Goal: Navigation & Orientation: Find specific page/section

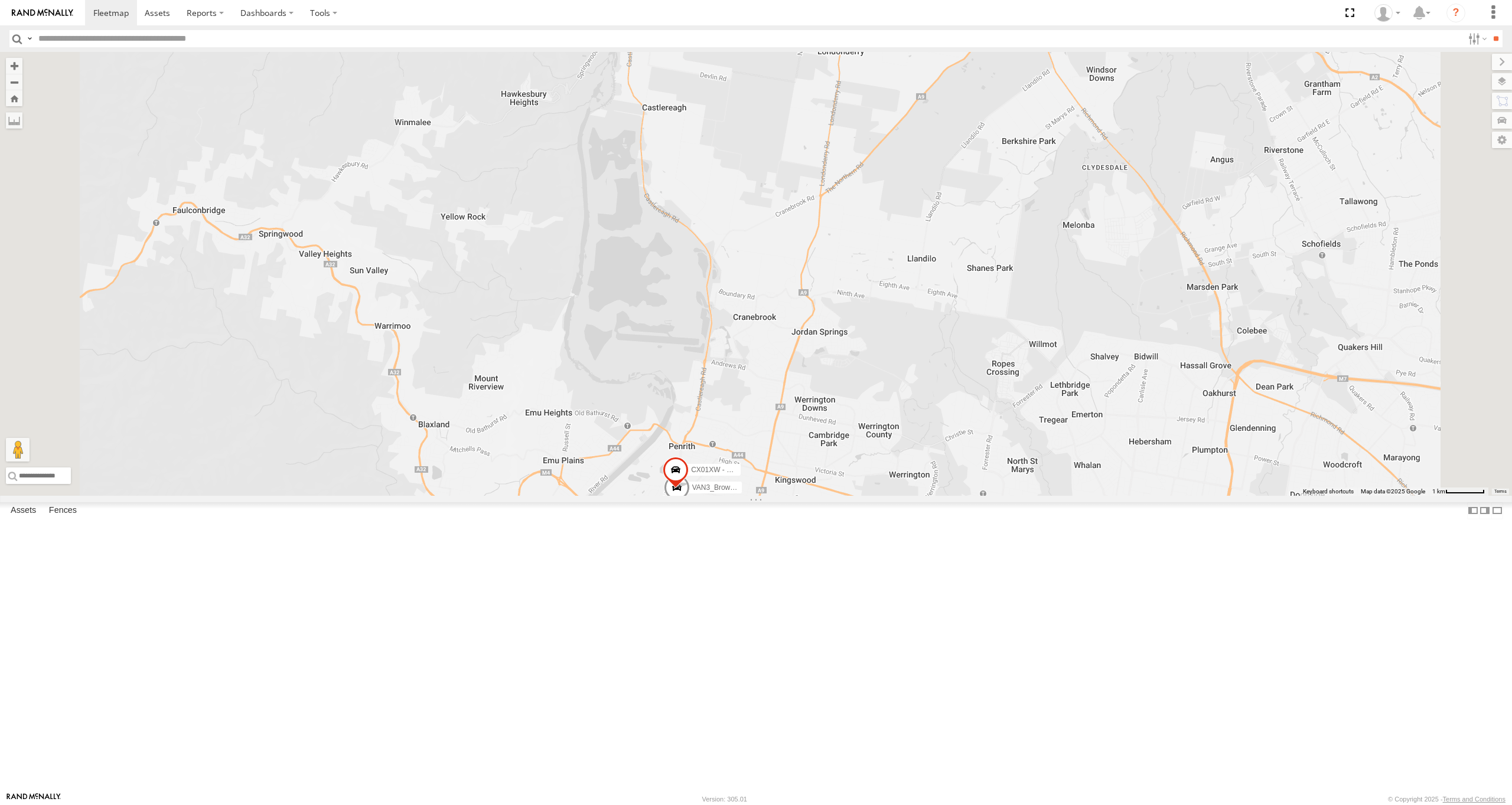
click at [0, 0] on div "Video" at bounding box center [0, 0] width 0 height 0
click at [0, 0] on span at bounding box center [0, 0] width 0 height 0
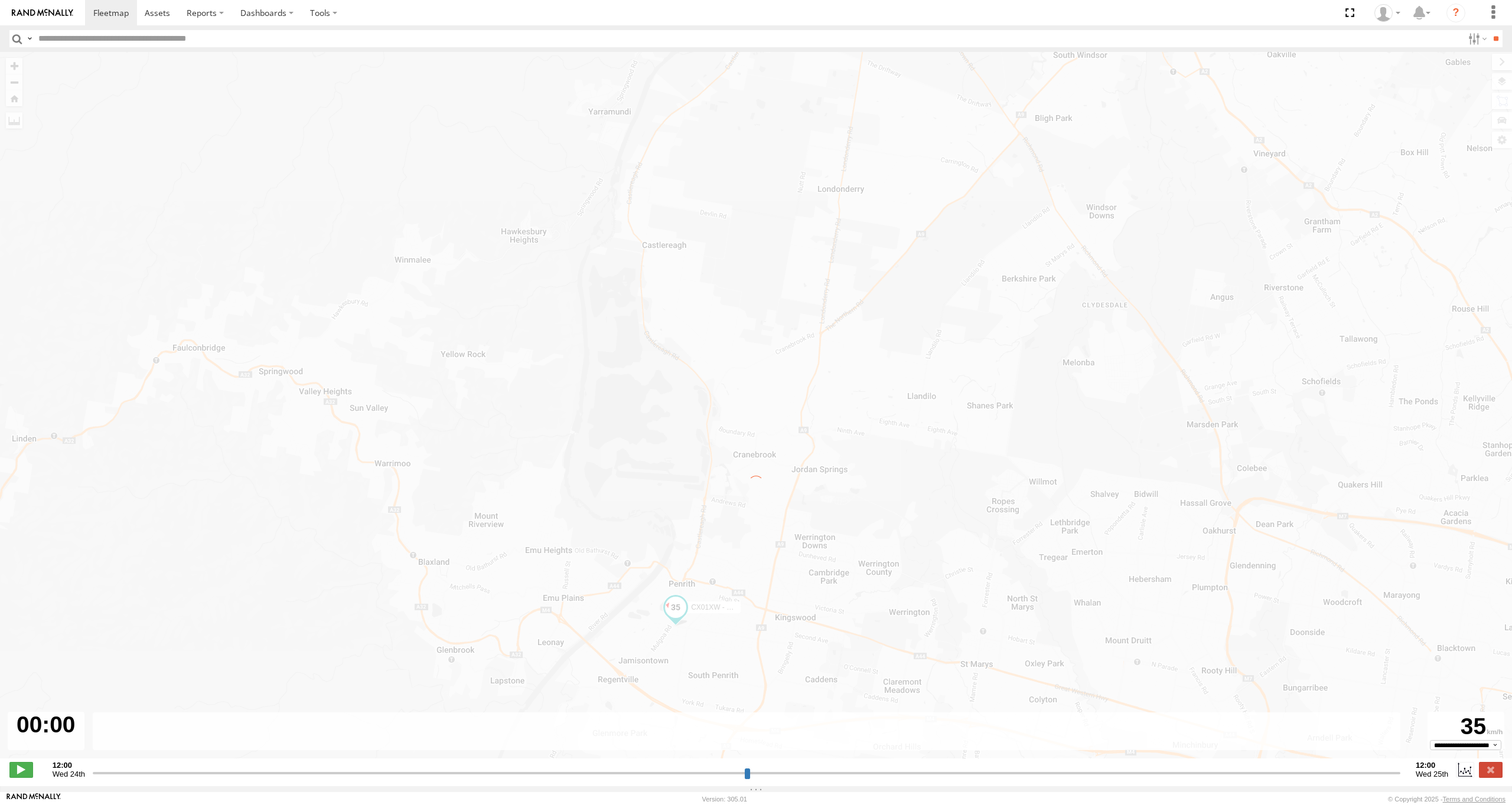
type input "**********"
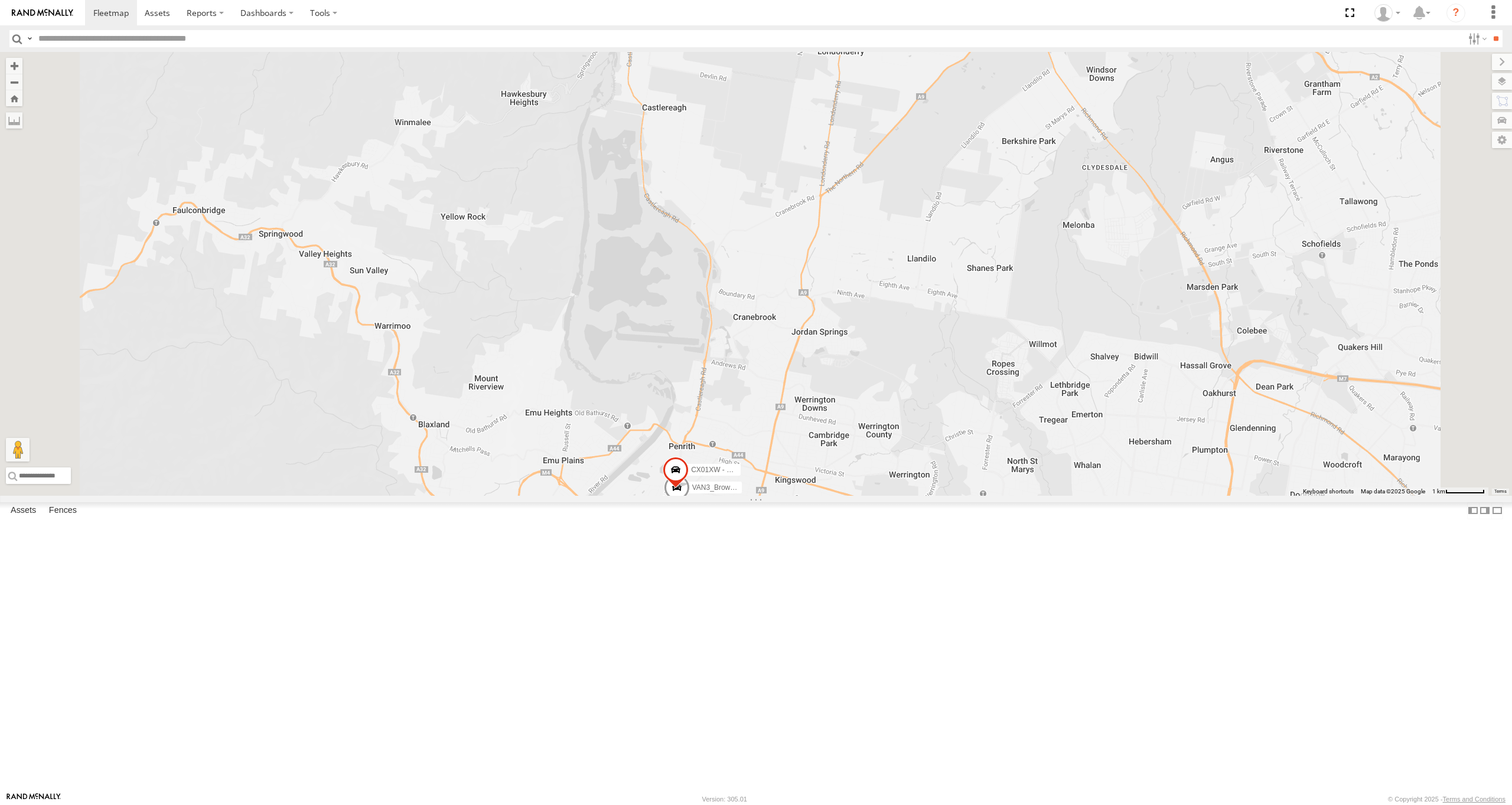
click at [689, 489] on span at bounding box center [675, 473] width 26 height 32
click at [0, 0] on div "All Assets" at bounding box center [0, 0] width 0 height 0
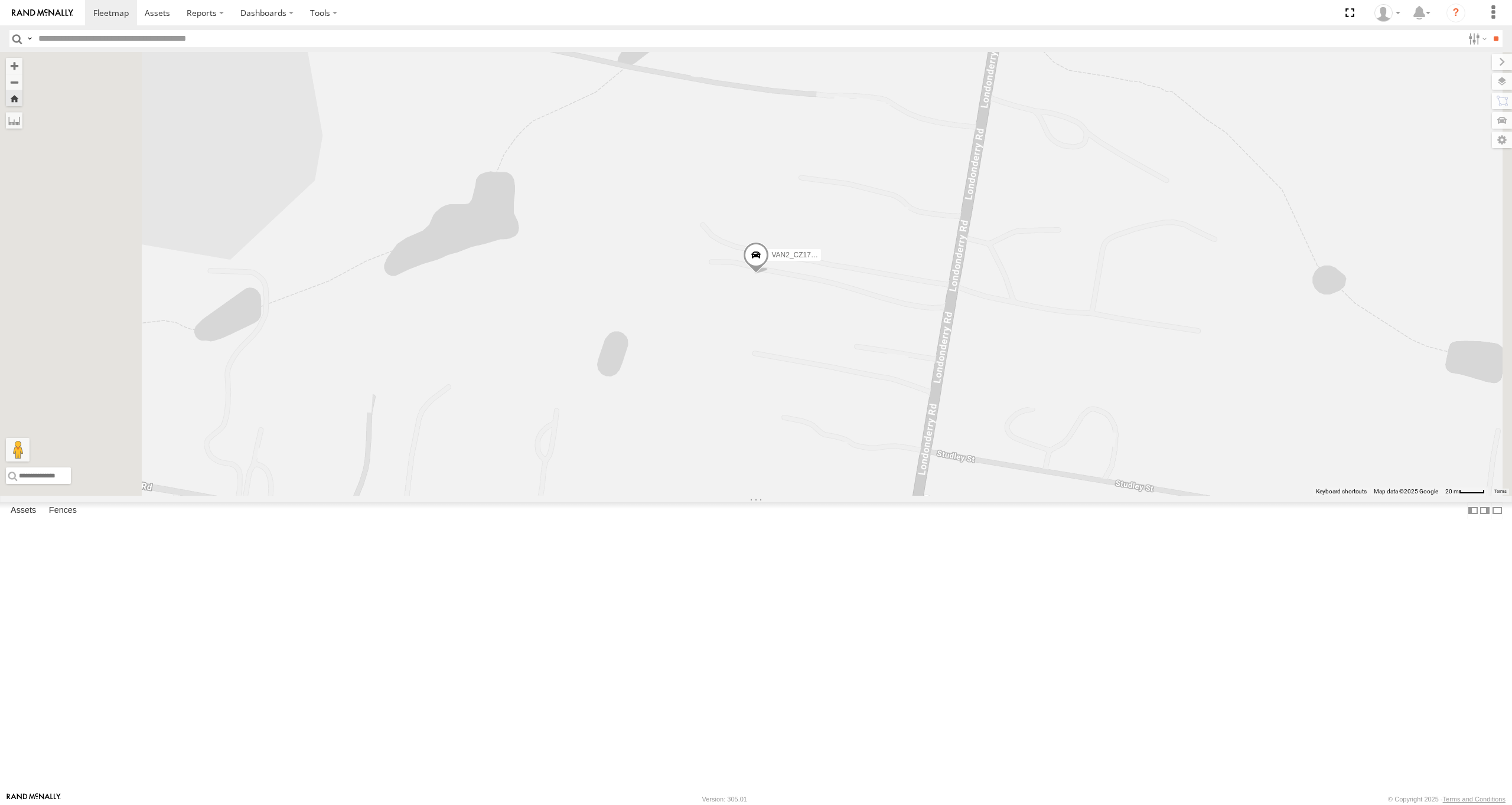
click at [769, 275] on span at bounding box center [756, 258] width 26 height 32
click at [772, 261] on label at bounding box center [760, 257] width 23 height 8
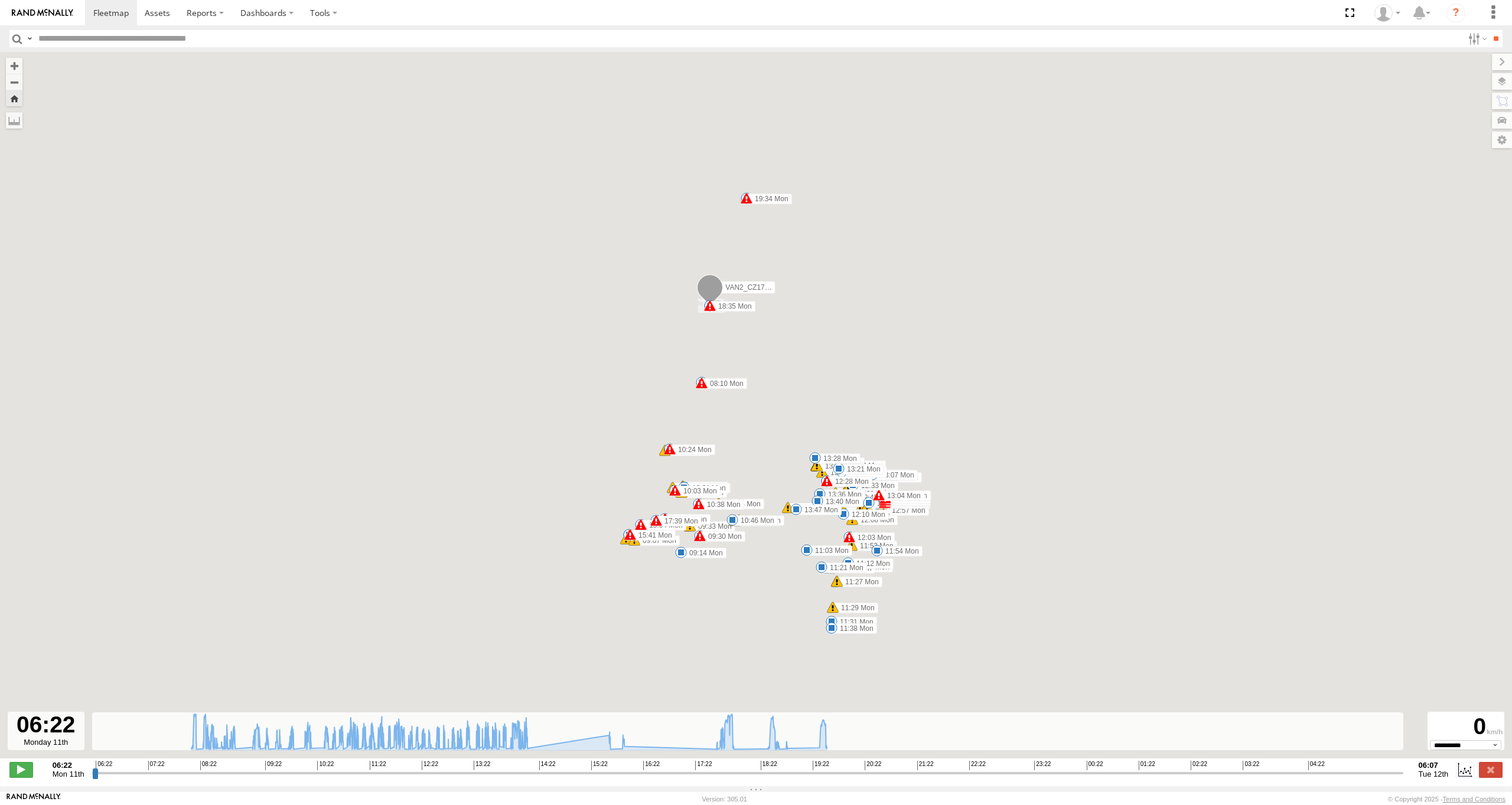
type input "**********"
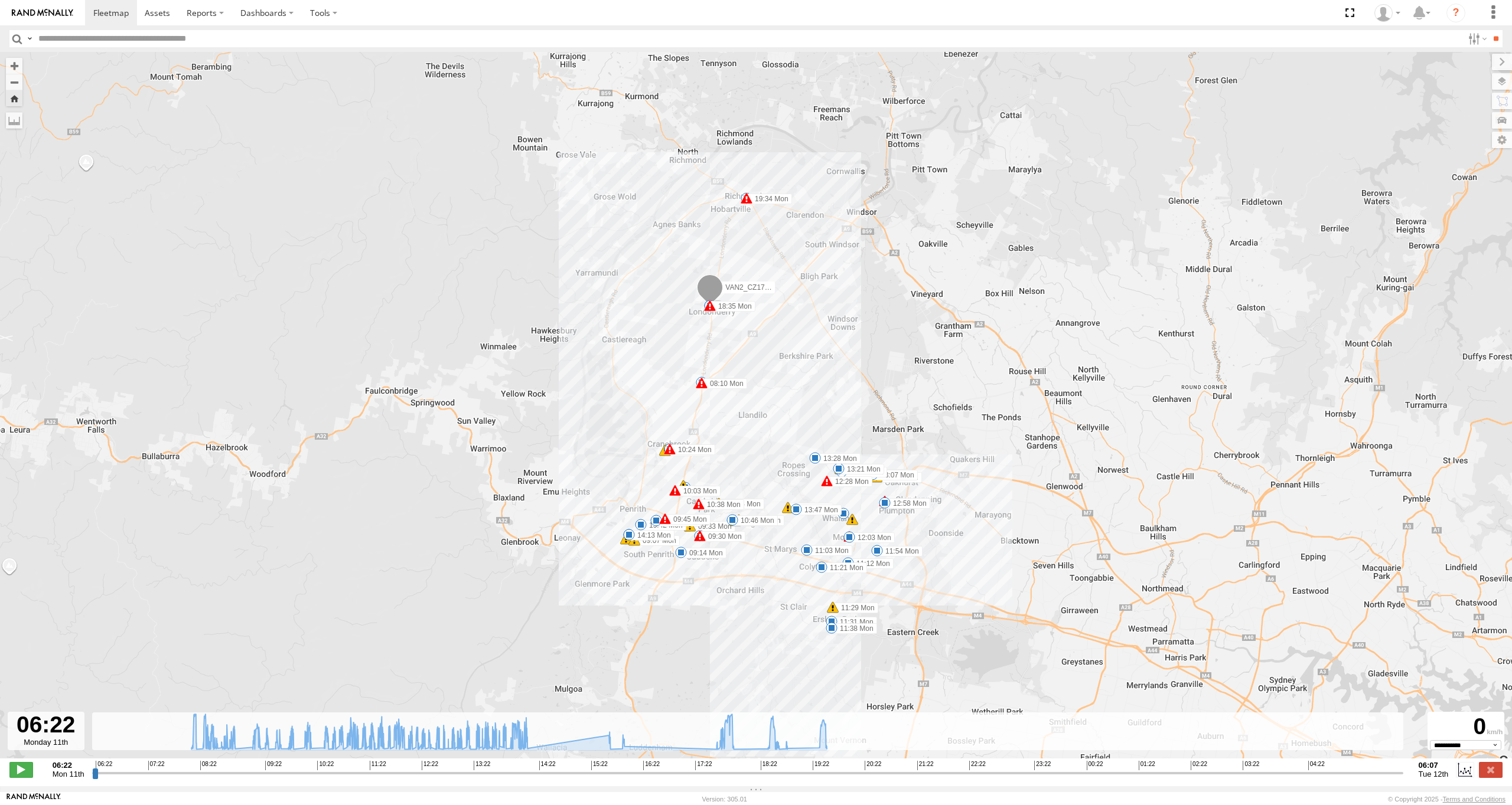
click at [709, 312] on span at bounding box center [710, 306] width 12 height 12
click at [702, 385] on span at bounding box center [701, 383] width 12 height 12
click at [851, 525] on div "18" at bounding box center [852, 520] width 12 height 12
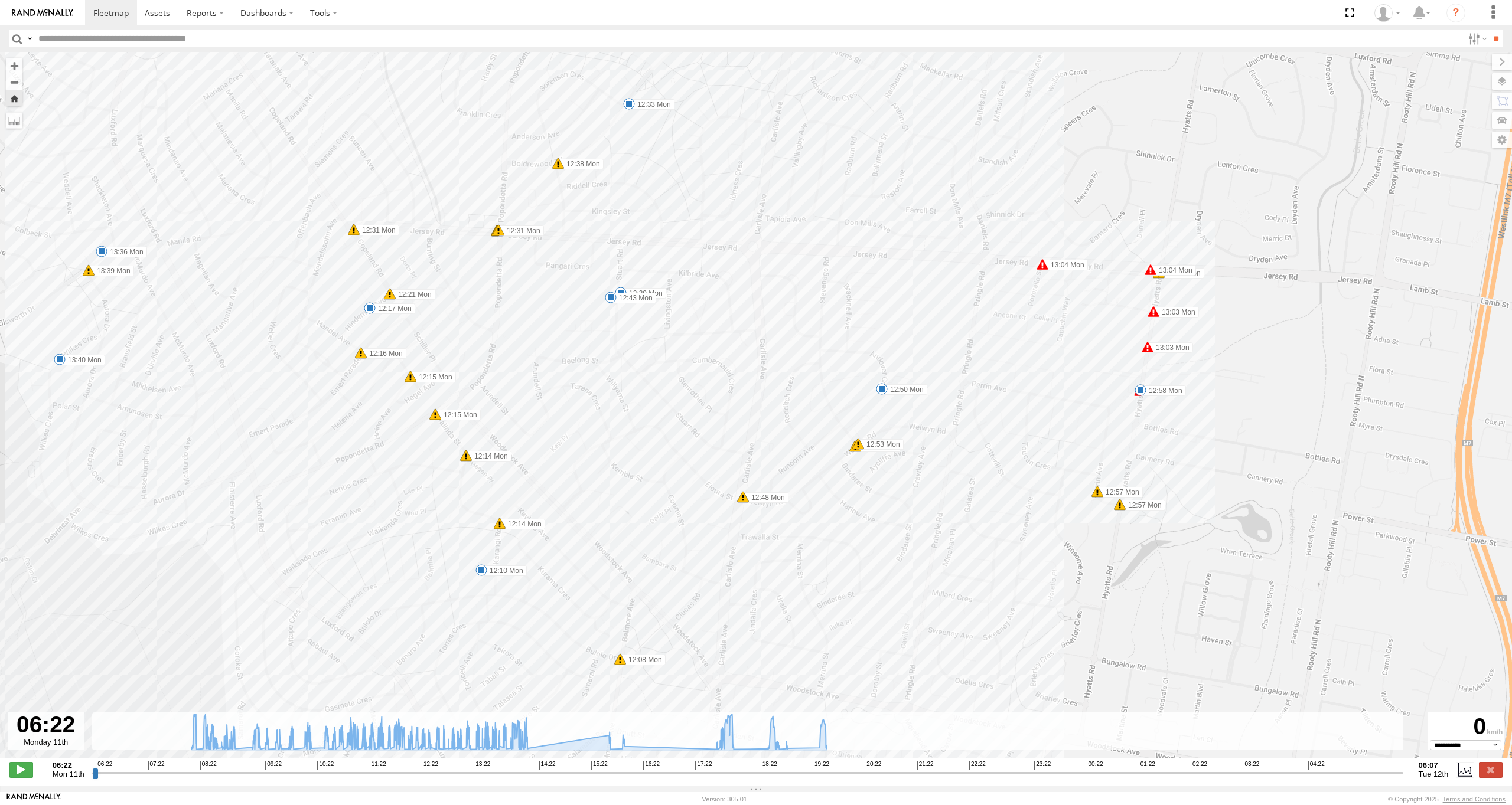
click at [743, 503] on span at bounding box center [743, 497] width 12 height 12
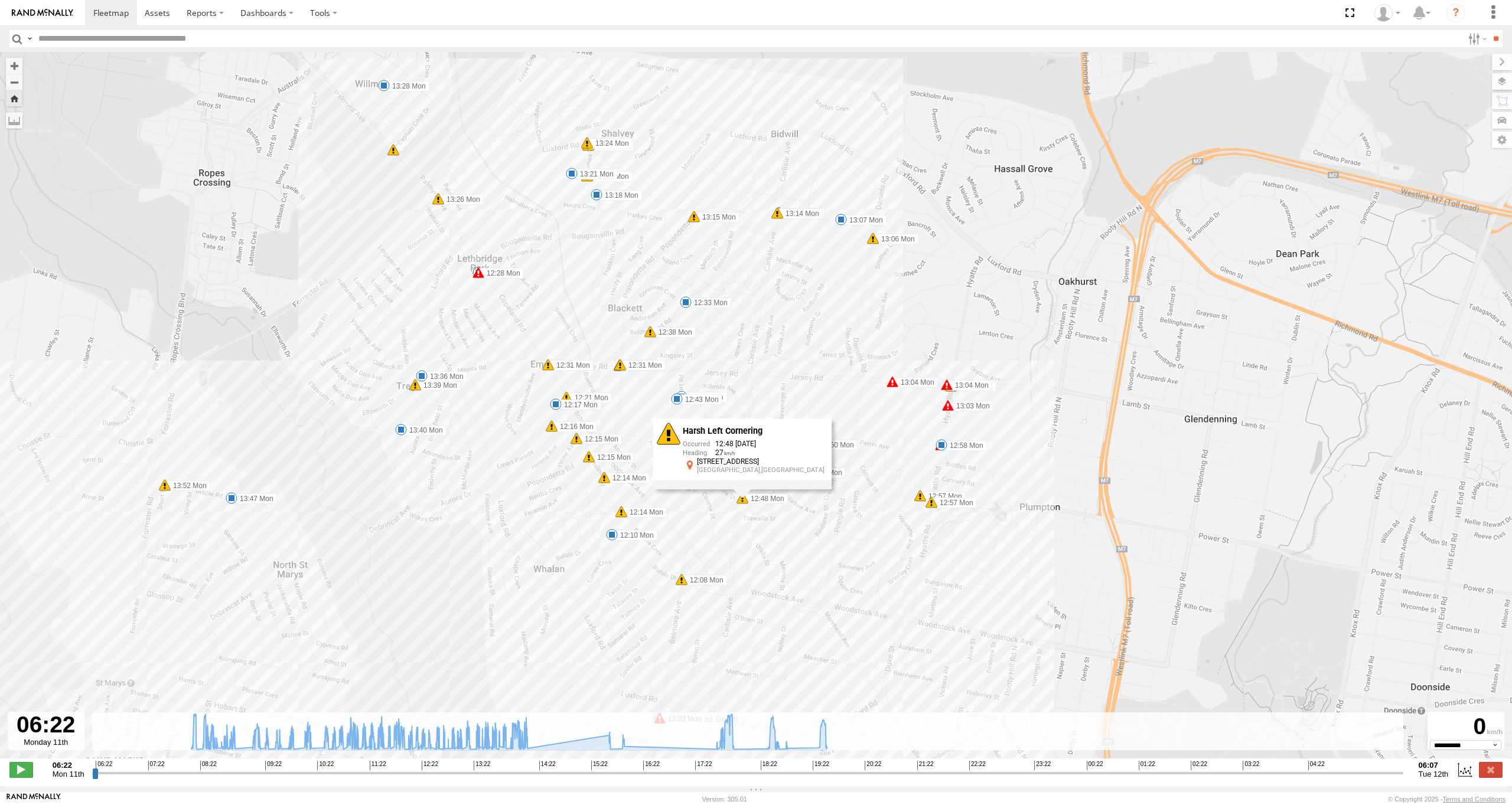
click at [47, 11] on img at bounding box center [42, 13] width 62 height 8
